Goal: Task Accomplishment & Management: Manage account settings

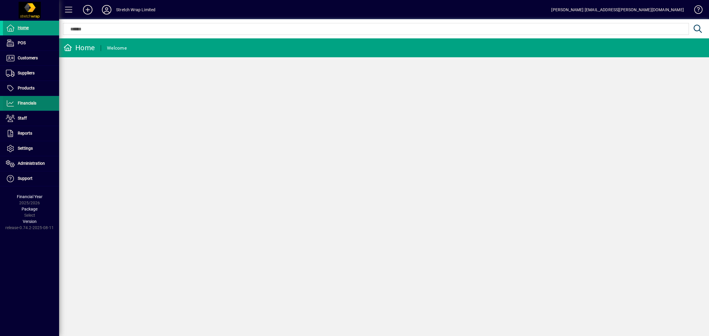
click at [27, 103] on span "Financials" at bounding box center [27, 103] width 19 height 5
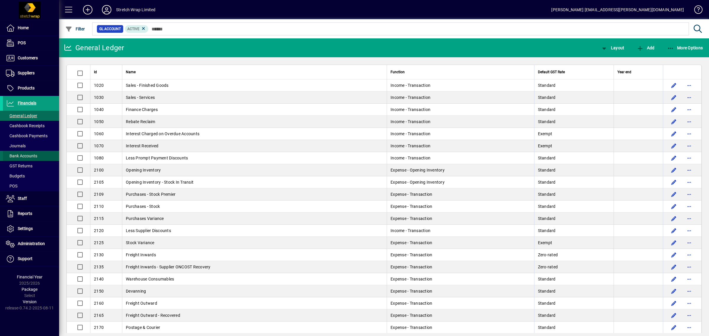
click at [16, 157] on span "Bank Accounts" at bounding box center [21, 156] width 31 height 5
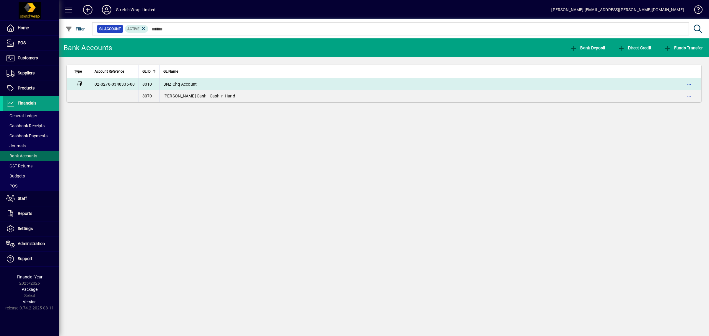
click at [178, 85] on span "BNZ Chq Account" at bounding box center [180, 84] width 34 height 5
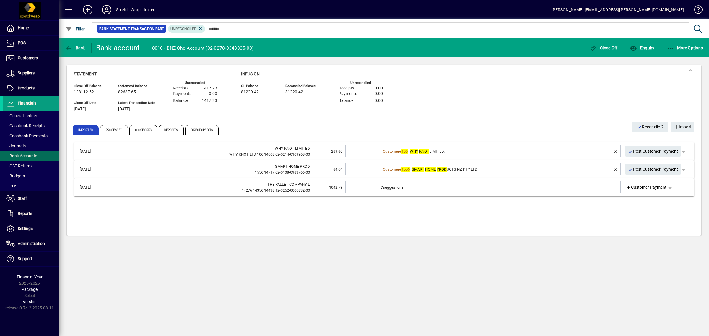
click at [435, 151] on span "WHY KNOT LIMITED." at bounding box center [427, 151] width 35 height 4
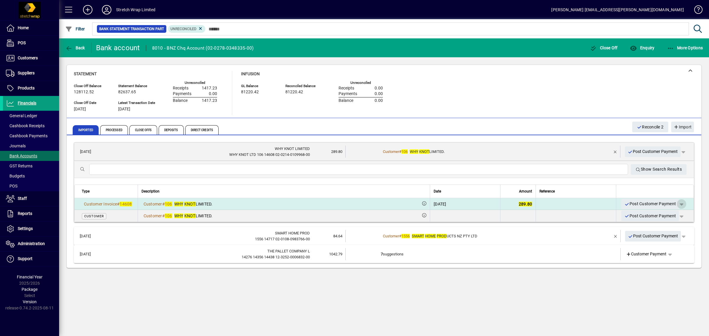
click at [683, 203] on span "button" at bounding box center [682, 204] width 14 height 14
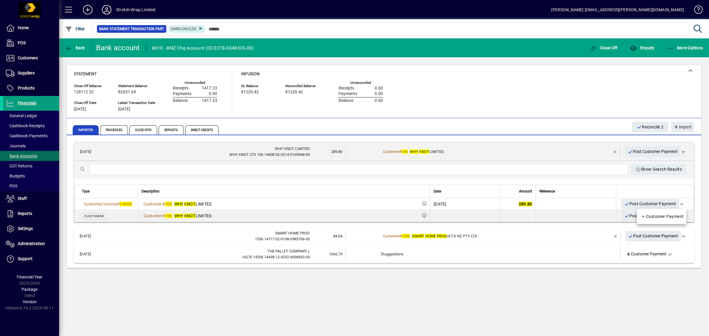
click at [584, 206] on div at bounding box center [354, 168] width 709 height 336
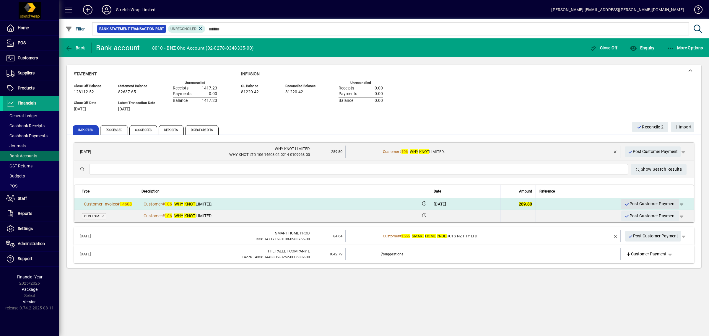
click at [653, 202] on span "Post Customer Payment" at bounding box center [651, 204] width 52 height 10
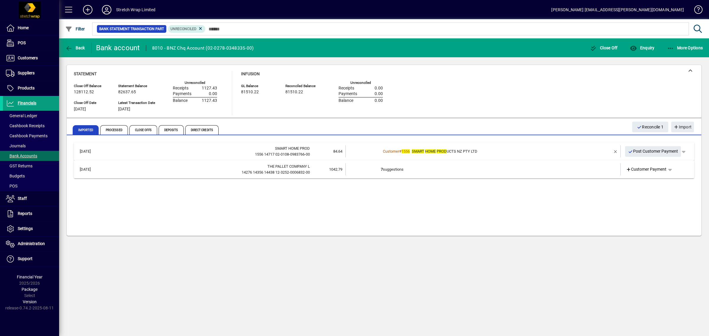
click at [457, 153] on div "Customer # 1556 SMART HOME PROD UCTS NZ PTY LTD" at bounding box center [483, 152] width 205 height 6
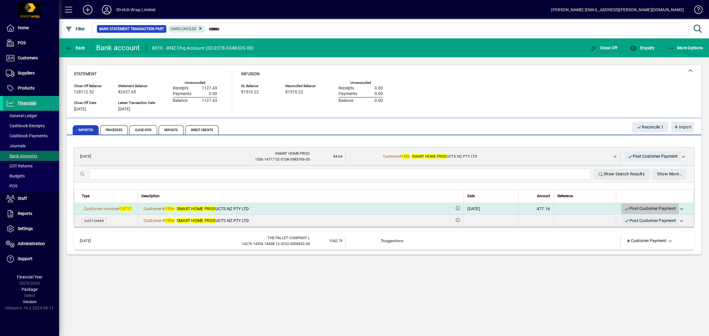
click at [655, 207] on span "Post Customer Payment" at bounding box center [651, 209] width 52 height 10
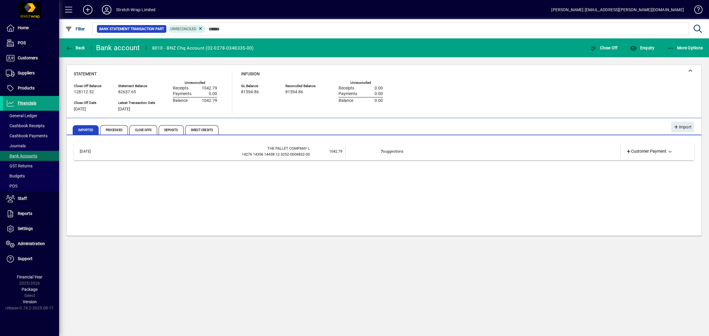
click at [396, 151] on td "7 suggestions" at bounding box center [483, 151] width 205 height 12
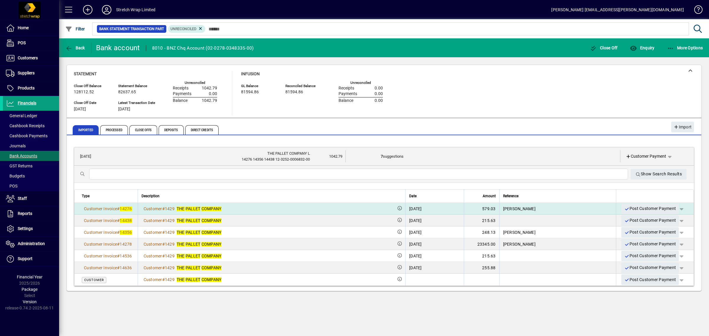
click at [683, 208] on span "button" at bounding box center [682, 209] width 14 height 14
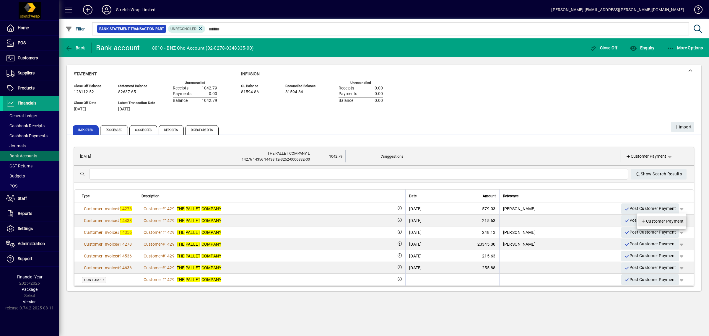
click at [677, 218] on span "Customer Payment" at bounding box center [662, 221] width 43 height 7
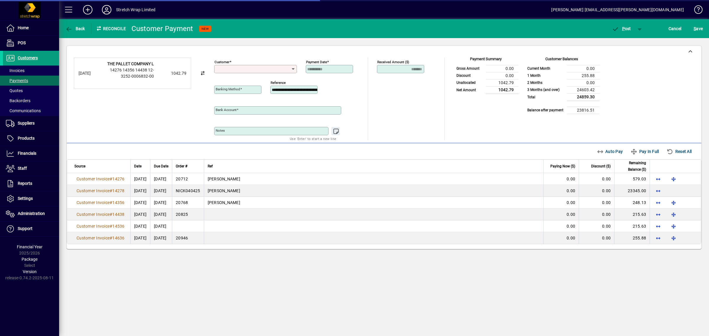
type input "**********"
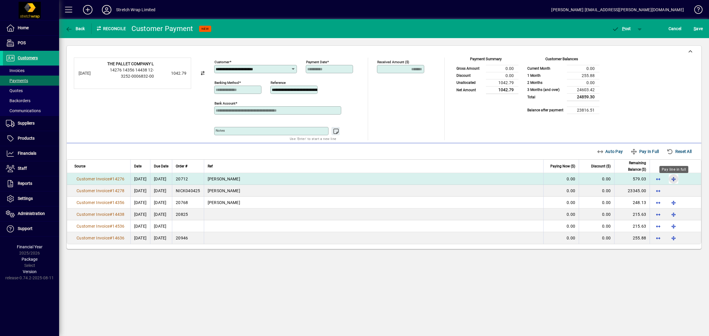
click at [673, 179] on span "button" at bounding box center [674, 179] width 14 height 14
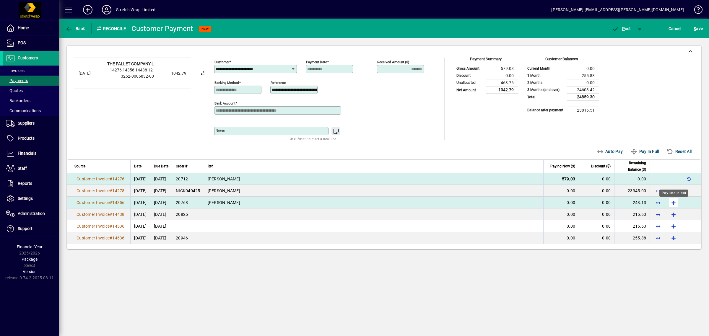
click at [673, 204] on span "button" at bounding box center [674, 203] width 14 height 14
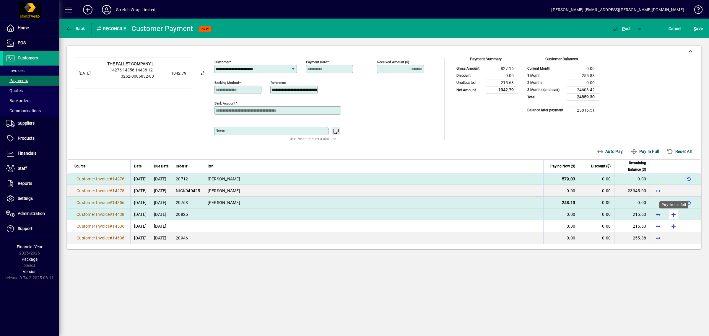
click at [674, 216] on span "button" at bounding box center [674, 215] width 14 height 14
click at [689, 181] on span "button" at bounding box center [689, 179] width 14 height 14
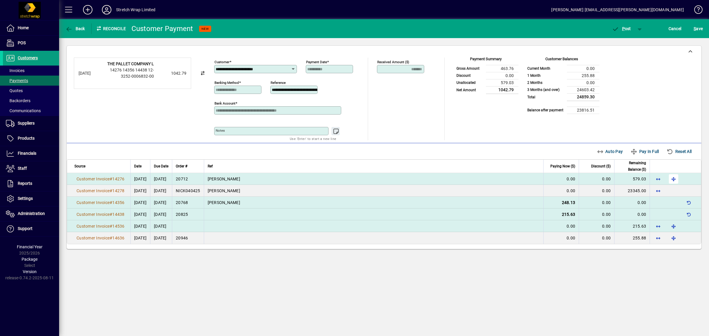
click at [554, 223] on td "0.00" at bounding box center [561, 227] width 35 height 12
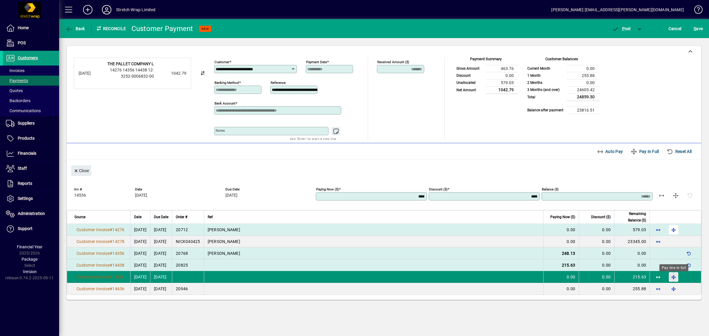
click at [673, 277] on span "button" at bounding box center [674, 277] width 14 height 14
type input "******"
type input "****"
click at [691, 279] on span "button" at bounding box center [689, 277] width 14 height 14
type input "****"
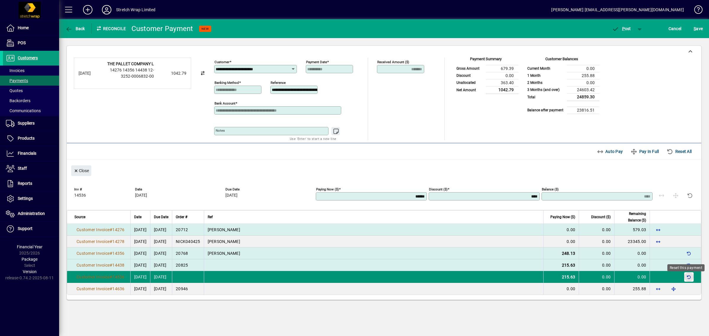
type input "******"
click at [673, 227] on span "button" at bounding box center [674, 230] width 14 height 14
click at [624, 26] on span "P" at bounding box center [624, 28] width 3 height 5
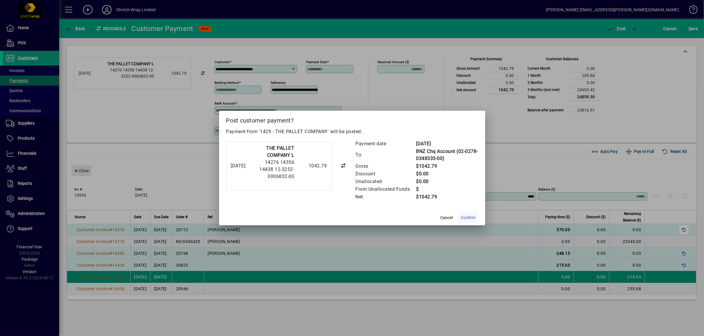
click at [467, 219] on span "Confirm" at bounding box center [468, 218] width 15 height 6
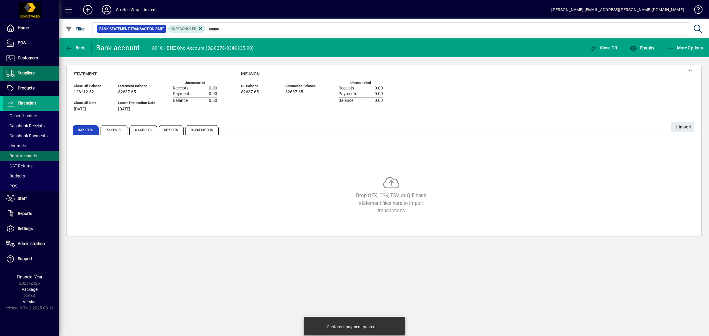
click at [18, 74] on span "Suppliers" at bounding box center [26, 73] width 17 height 5
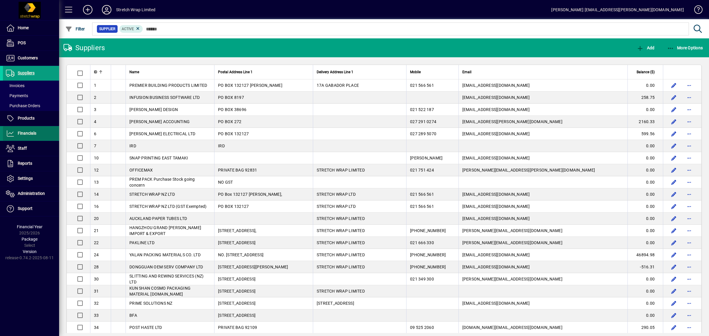
click at [35, 129] on span at bounding box center [31, 134] width 56 height 14
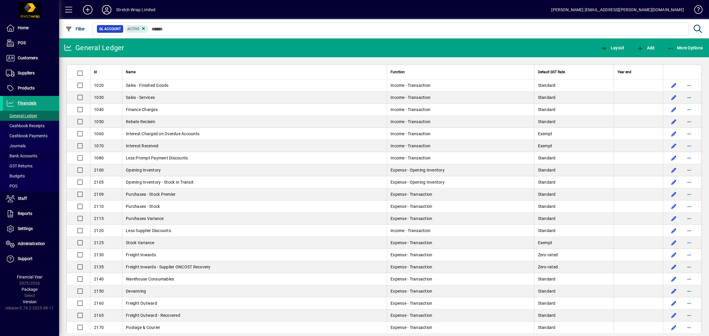
click at [7, 158] on span "Bank Accounts" at bounding box center [21, 156] width 31 height 5
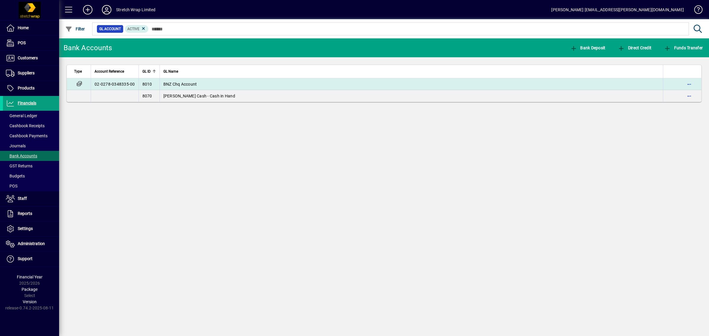
click at [182, 82] on span "BNZ Chq Account" at bounding box center [180, 84] width 34 height 5
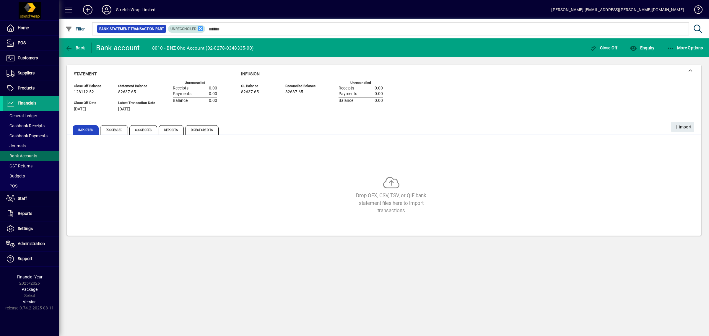
click at [200, 27] on icon at bounding box center [200, 28] width 5 height 5
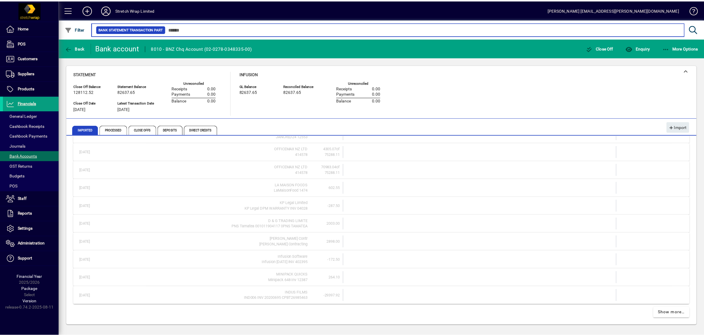
scroll to position [192, 0]
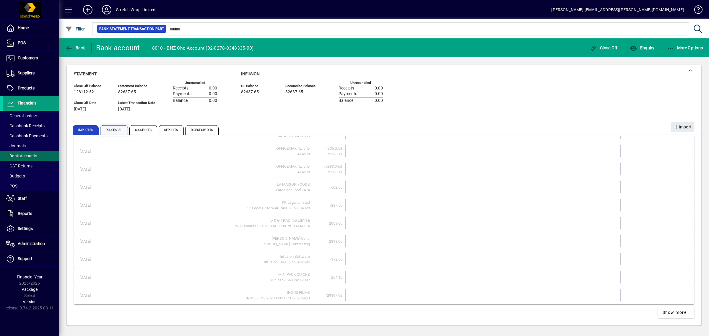
click at [118, 129] on span "Processed" at bounding box center [114, 129] width 28 height 9
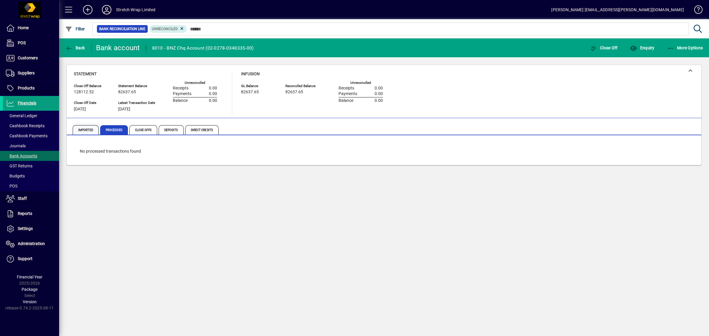
click at [83, 128] on span "Imported" at bounding box center [86, 129] width 26 height 9
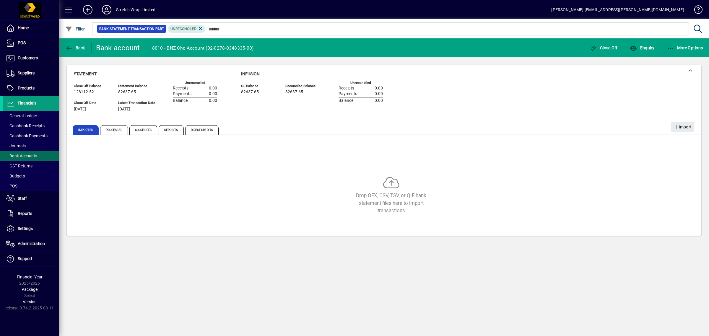
click at [199, 25] on div at bounding box center [416, 22] width 650 height 7
click at [200, 27] on icon at bounding box center [200, 28] width 5 height 5
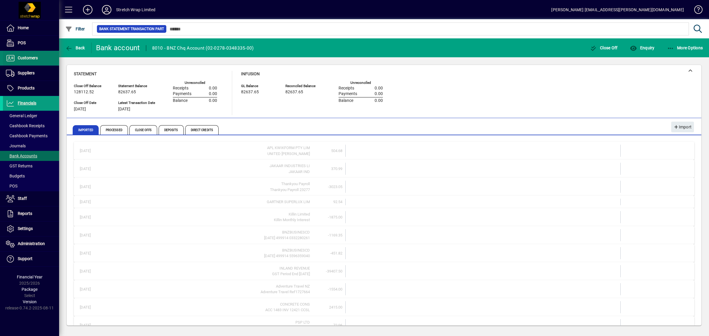
click at [27, 55] on span "Customers" at bounding box center [20, 58] width 35 height 7
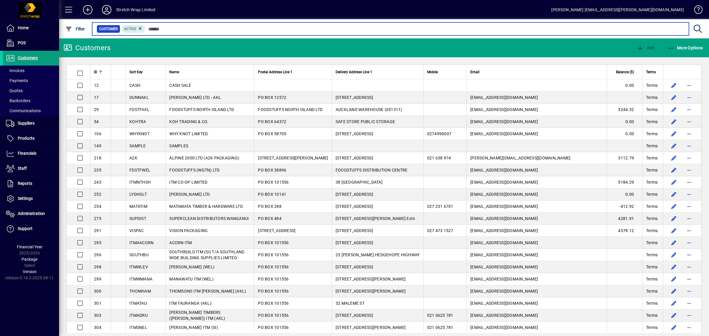
click at [163, 29] on input "text" at bounding box center [414, 29] width 539 height 8
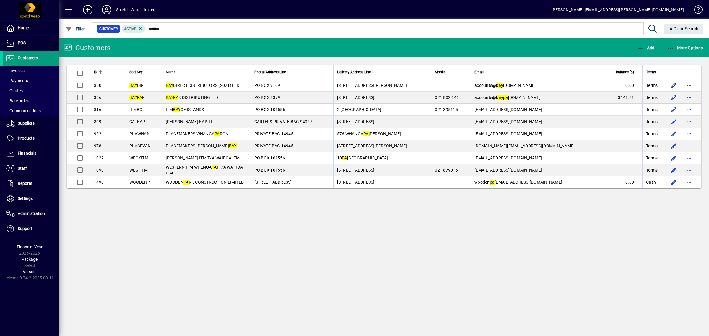
click at [205, 25] on div at bounding box center [416, 22] width 650 height 7
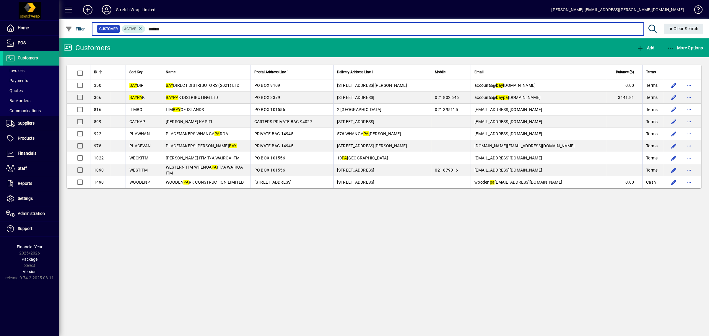
drag, startPoint x: 174, startPoint y: 27, endPoint x: 144, endPoint y: 26, distance: 29.3
click at [144, 26] on div "Customer Active ******" at bounding box center [368, 29] width 543 height 8
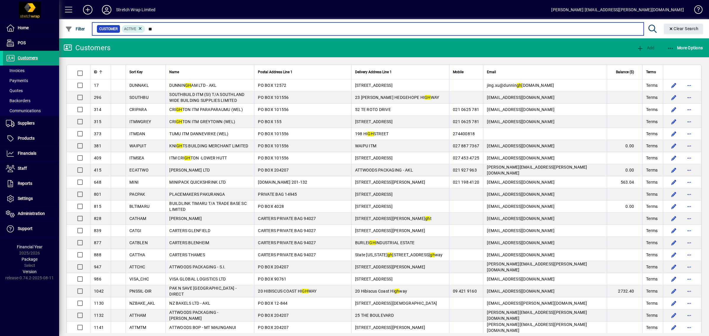
type input "*"
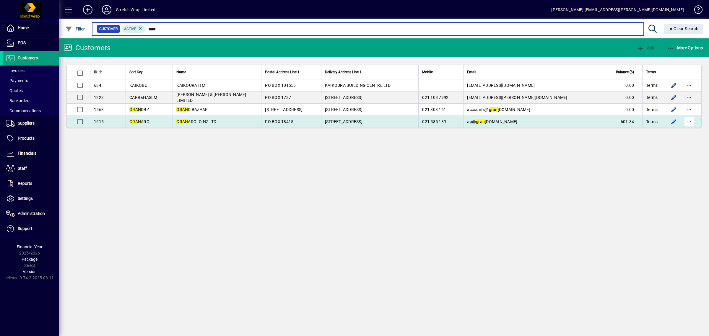
type input "****"
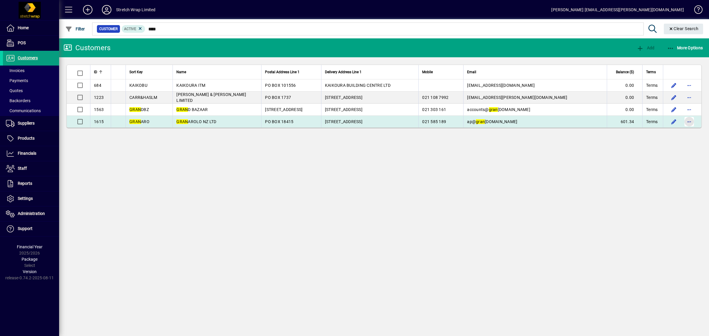
click at [689, 123] on span "button" at bounding box center [690, 122] width 14 height 14
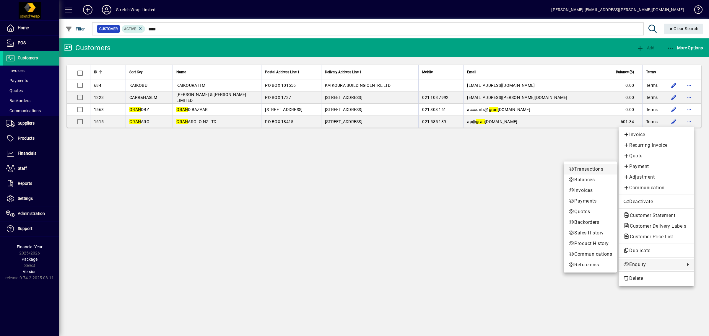
click at [586, 170] on span "Transactions" at bounding box center [591, 169] width 44 height 7
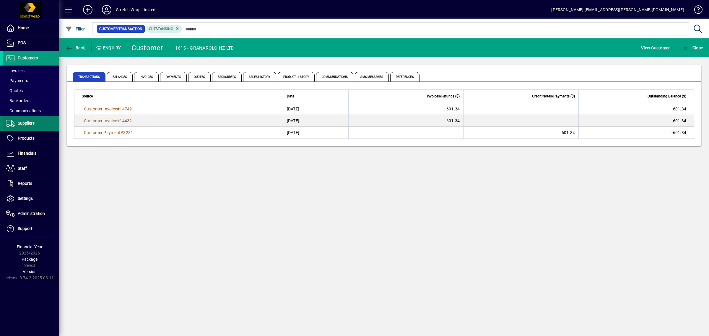
click at [27, 126] on span "Suppliers" at bounding box center [26, 123] width 17 height 5
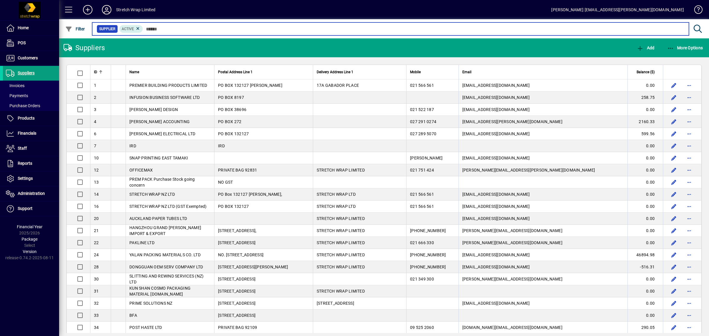
click at [172, 27] on input "text" at bounding box center [414, 29] width 542 height 8
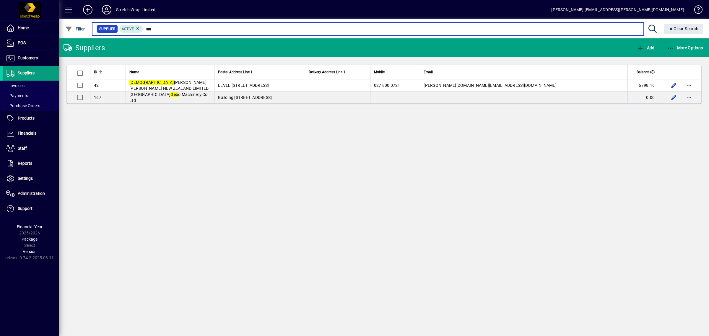
click at [178, 29] on input "***" at bounding box center [391, 29] width 496 height 8
type input "*"
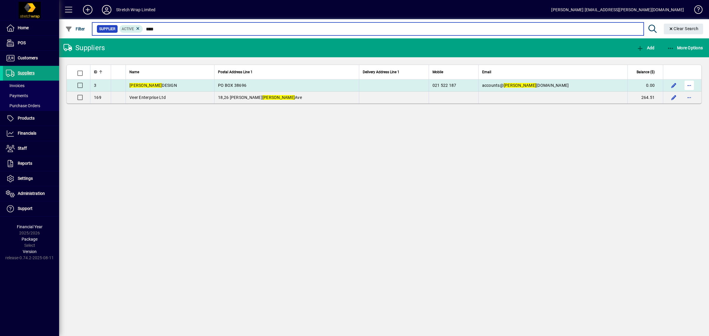
type input "****"
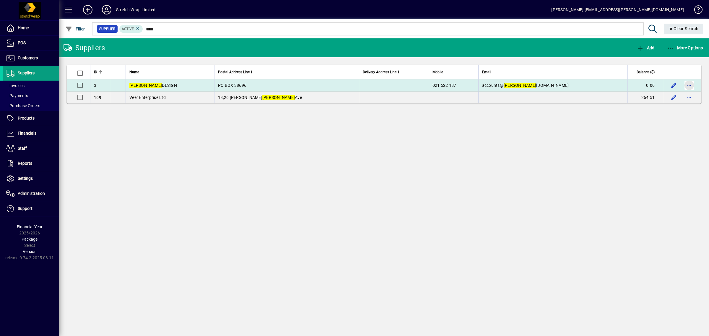
click at [689, 83] on span "button" at bounding box center [690, 85] width 14 height 14
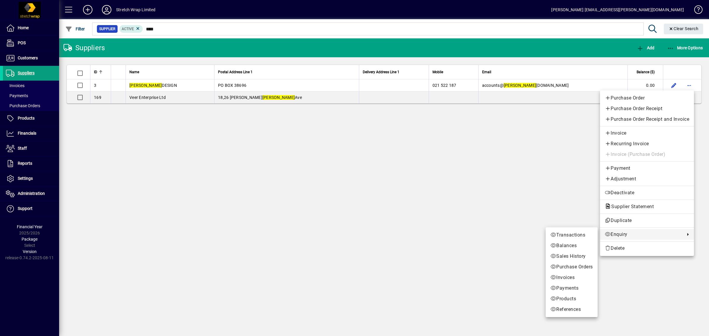
click at [619, 234] on span "Enquiry" at bounding box center [643, 234] width 77 height 7
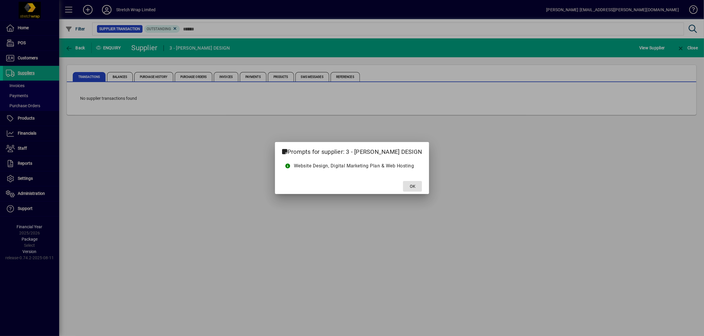
click at [405, 186] on span at bounding box center [412, 186] width 19 height 14
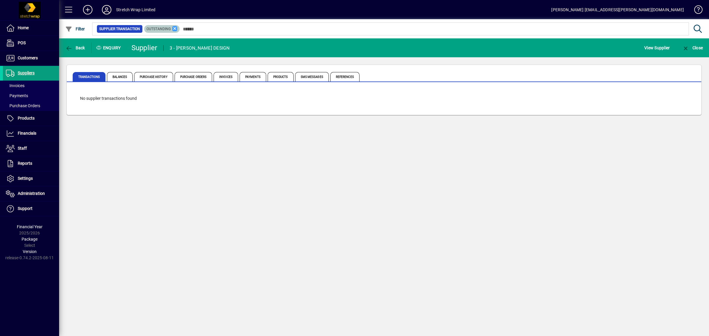
click at [174, 28] on icon at bounding box center [174, 28] width 5 height 5
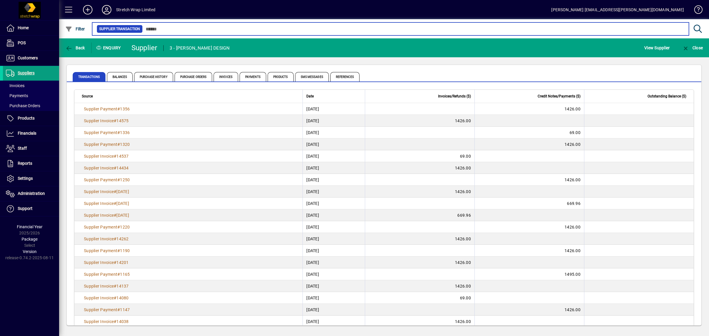
click at [168, 27] on input "text" at bounding box center [414, 29] width 542 height 8
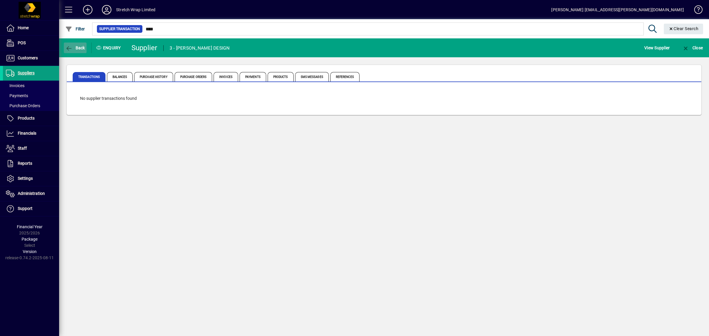
click at [68, 46] on icon "button" at bounding box center [68, 49] width 7 height 6
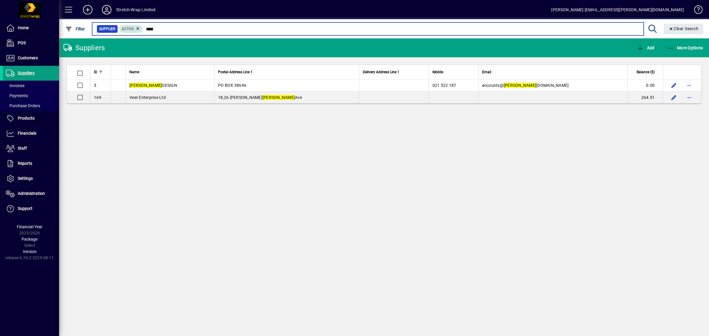
drag, startPoint x: 159, startPoint y: 29, endPoint x: 141, endPoint y: 26, distance: 17.9
click at [141, 26] on div "Supplier Active ****" at bounding box center [368, 29] width 543 height 8
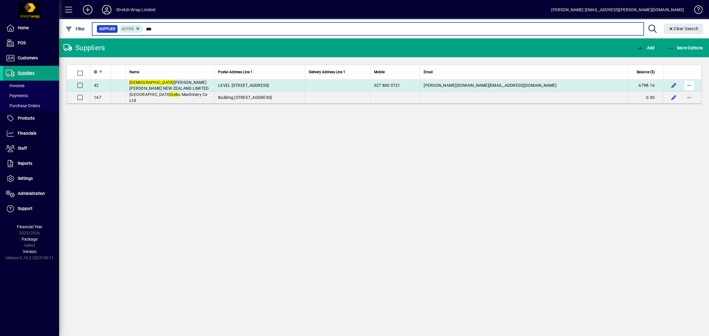
type input "***"
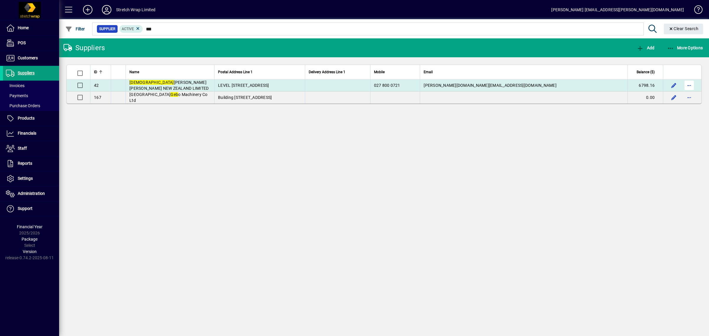
click at [689, 86] on span "button" at bounding box center [690, 85] width 14 height 14
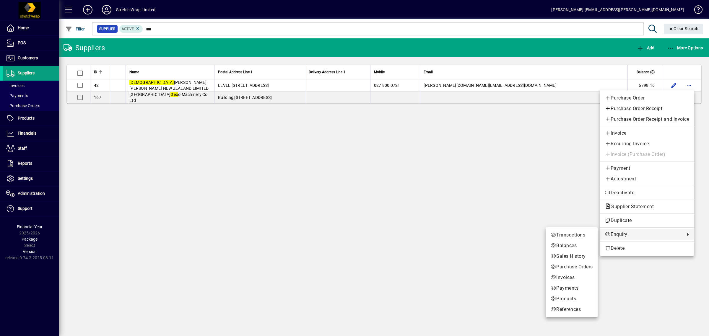
click at [621, 234] on span "Enquiry" at bounding box center [643, 234] width 77 height 7
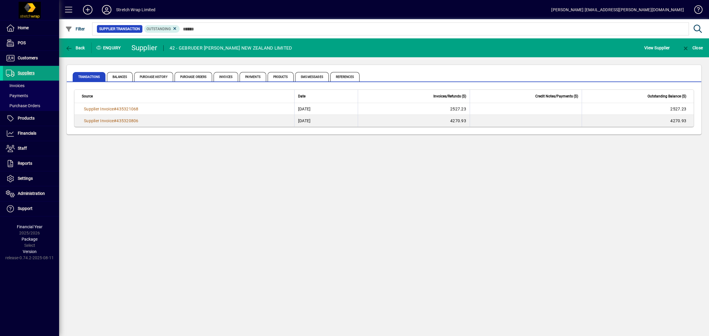
click at [174, 27] on icon at bounding box center [174, 28] width 5 height 5
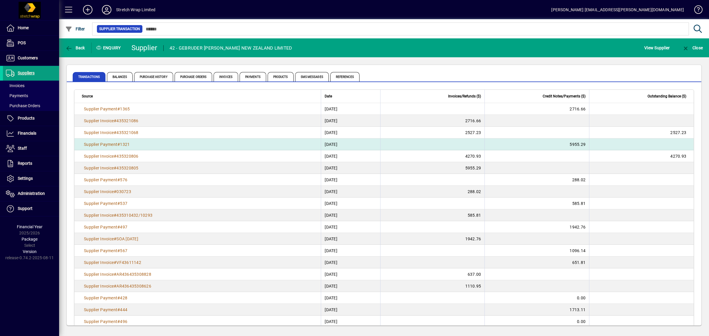
click at [578, 144] on td "5955.29" at bounding box center [537, 145] width 105 height 12
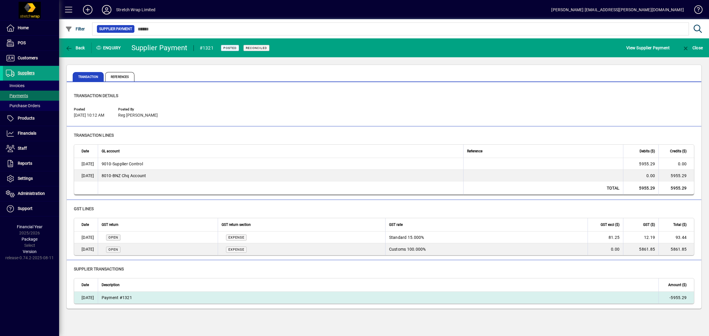
click at [121, 296] on td "Payment #1321" at bounding box center [378, 298] width 561 height 12
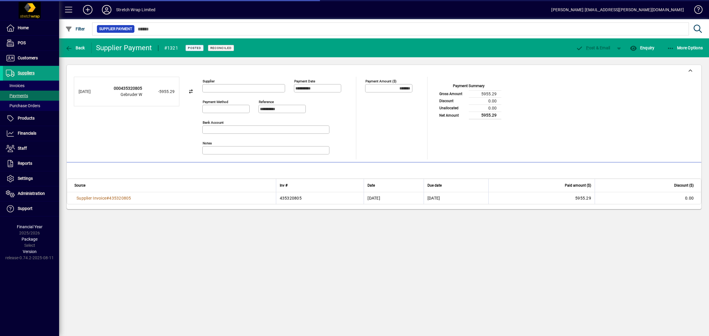
type input "**********"
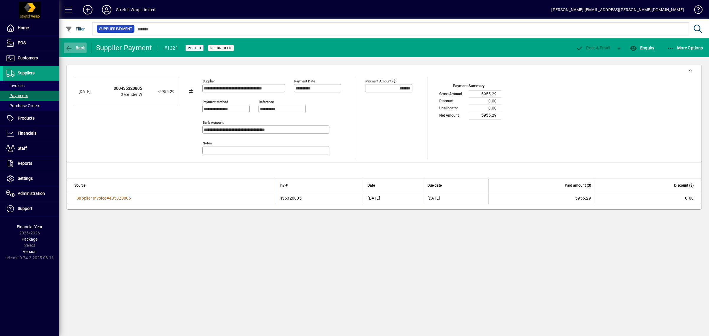
click at [74, 45] on span "button" at bounding box center [75, 48] width 23 height 14
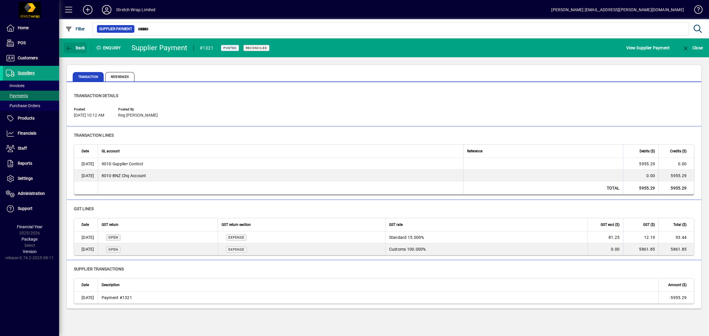
click at [74, 45] on span "button" at bounding box center [75, 48] width 23 height 14
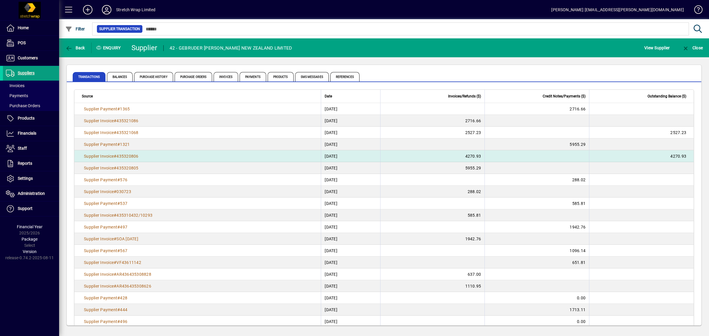
click at [547, 156] on td at bounding box center [537, 156] width 105 height 12
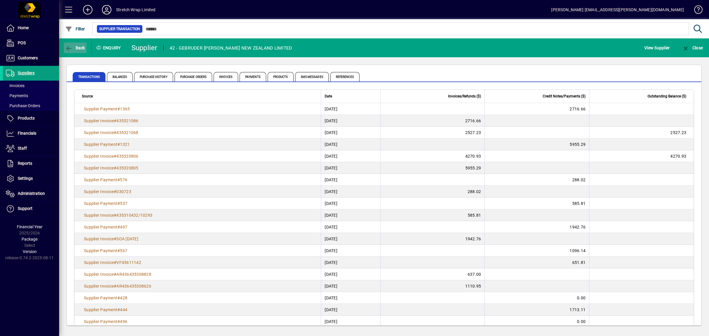
click at [78, 47] on span "Back" at bounding box center [75, 48] width 20 height 5
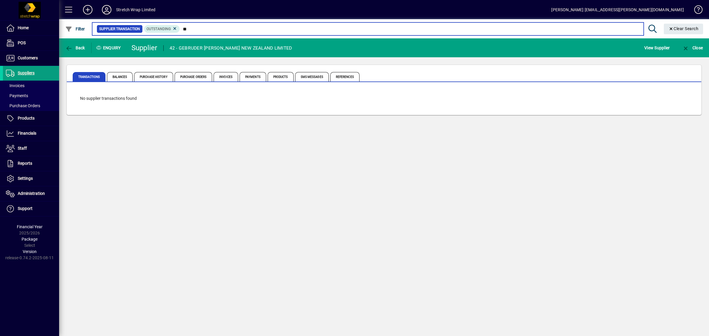
type input "*"
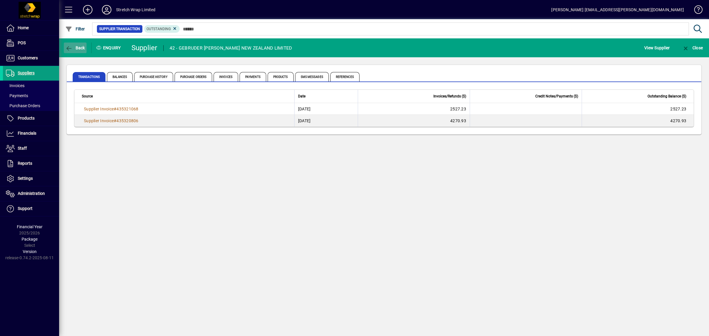
click at [70, 47] on icon "button" at bounding box center [68, 49] width 7 height 6
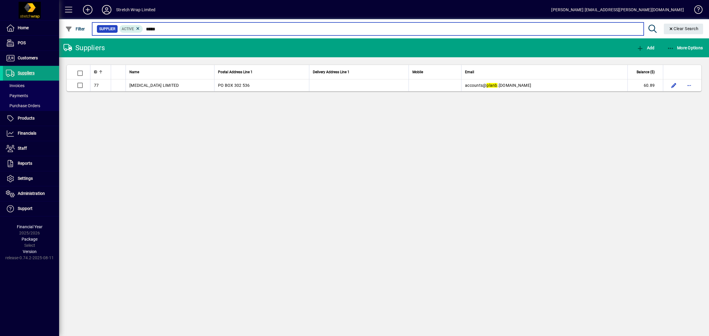
type input "*****"
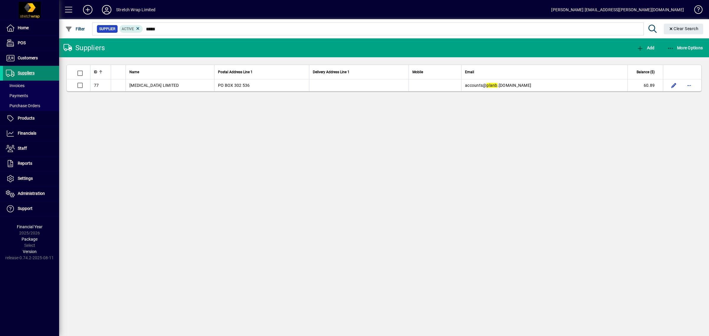
click at [28, 73] on span "Suppliers" at bounding box center [26, 73] width 17 height 5
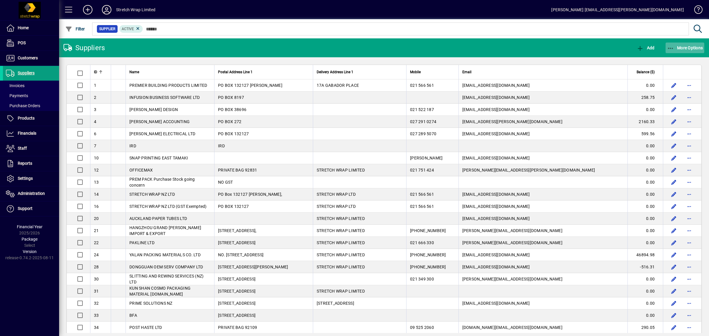
click at [673, 46] on icon "button" at bounding box center [670, 49] width 7 height 6
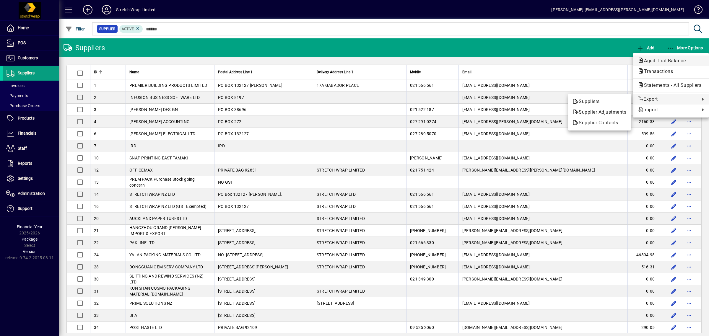
click at [647, 61] on span "Aged Trial Balance" at bounding box center [663, 61] width 51 height 6
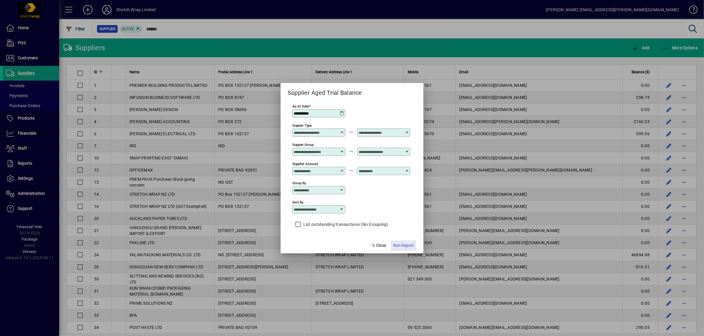
click at [400, 244] on span "Run Report" at bounding box center [403, 246] width 21 height 6
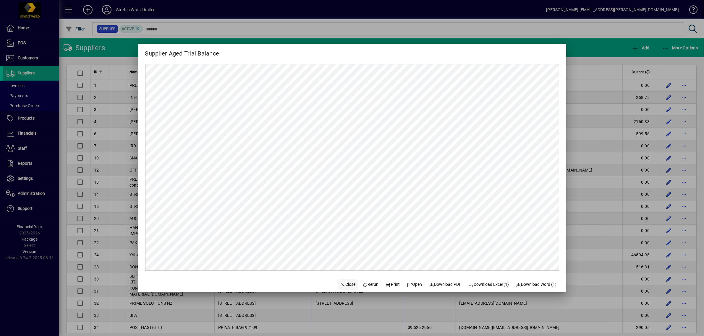
click at [344, 287] on span "Close" at bounding box center [347, 285] width 15 height 6
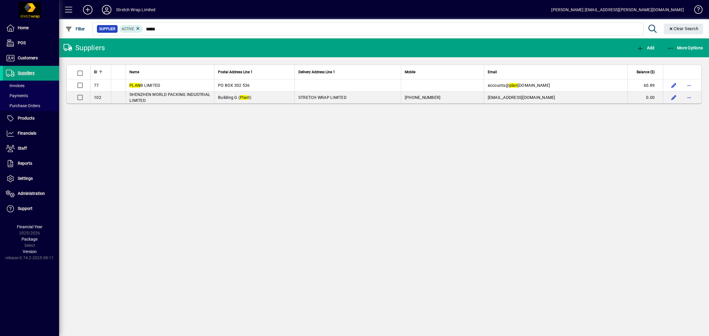
type input "****"
click at [109, 9] on icon at bounding box center [107, 9] width 12 height 9
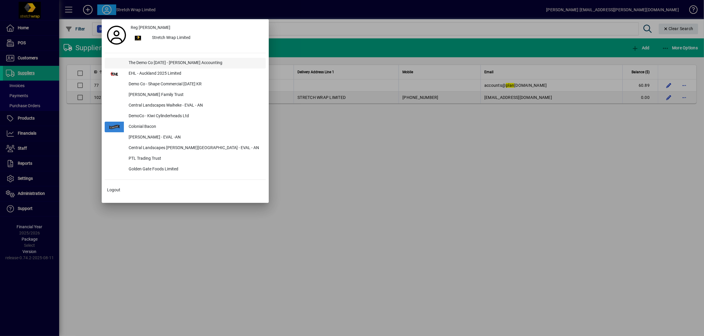
click at [151, 62] on div "The Demo Co [DATE] - [PERSON_NAME] Accounting" at bounding box center [195, 63] width 142 height 11
